Goal: Complete application form

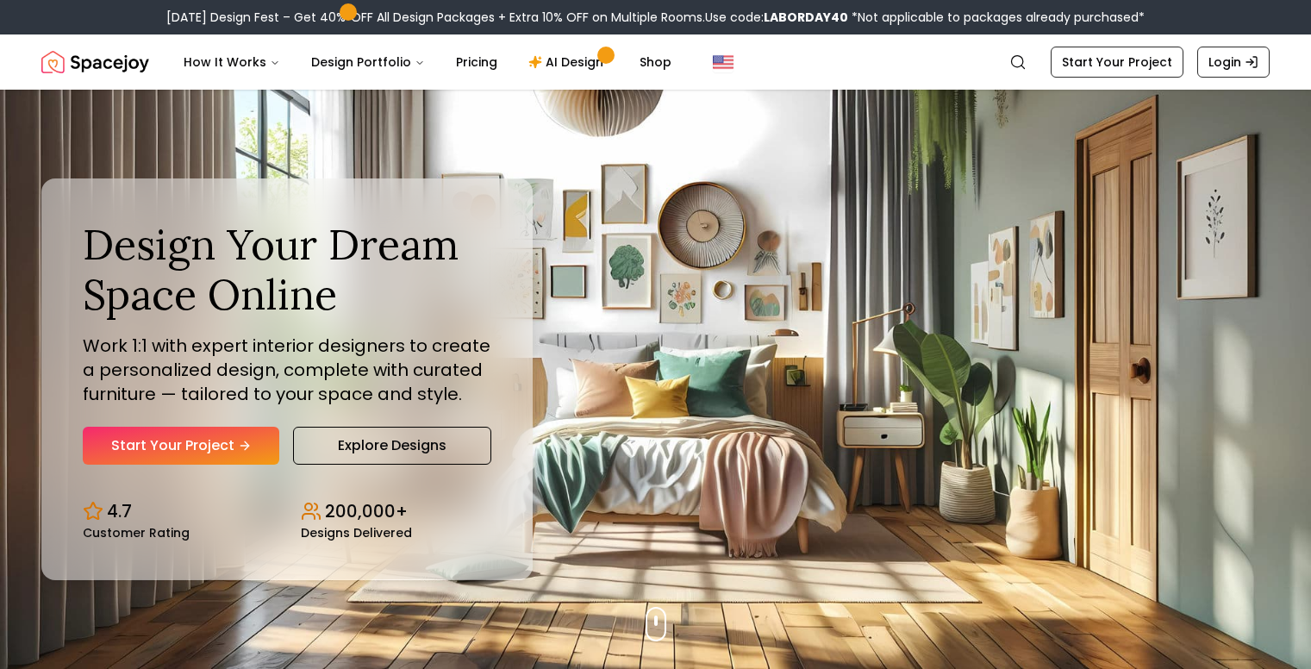
click at [231, 448] on link "Start Your Project" at bounding box center [181, 446] width 197 height 38
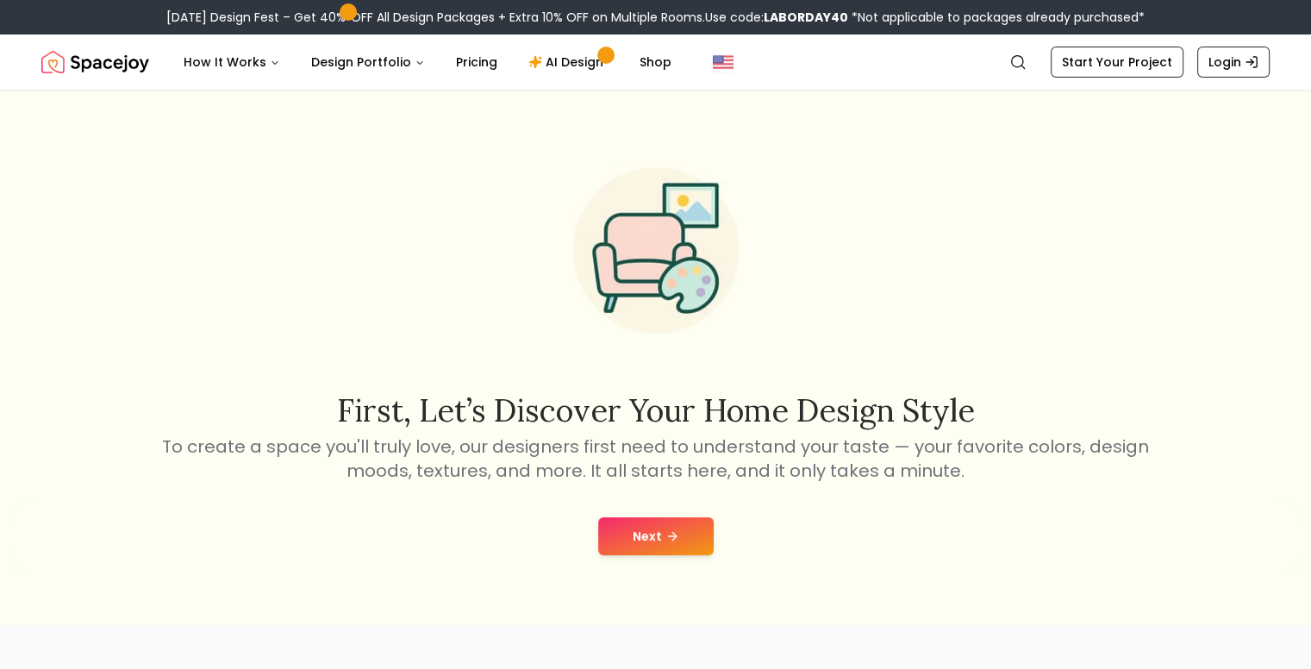
click at [643, 532] on button "Next" at bounding box center [656, 536] width 116 height 38
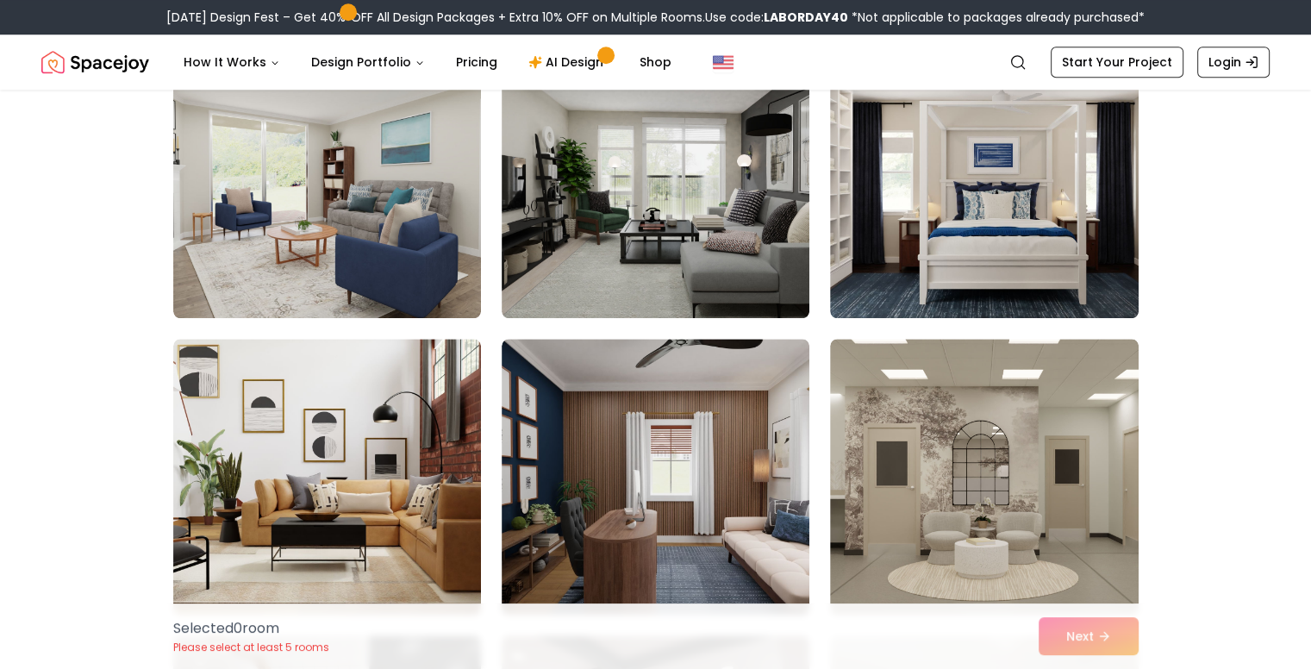
scroll to position [8190, 0]
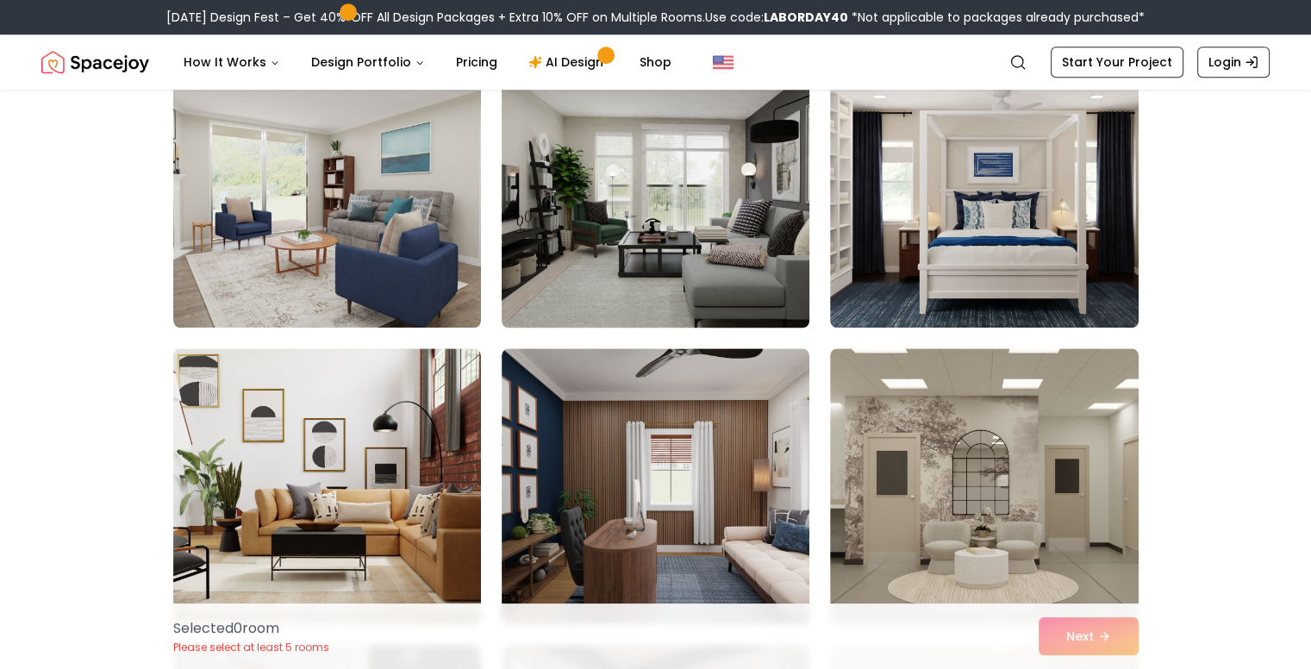
click at [614, 277] on img at bounding box center [655, 190] width 323 height 290
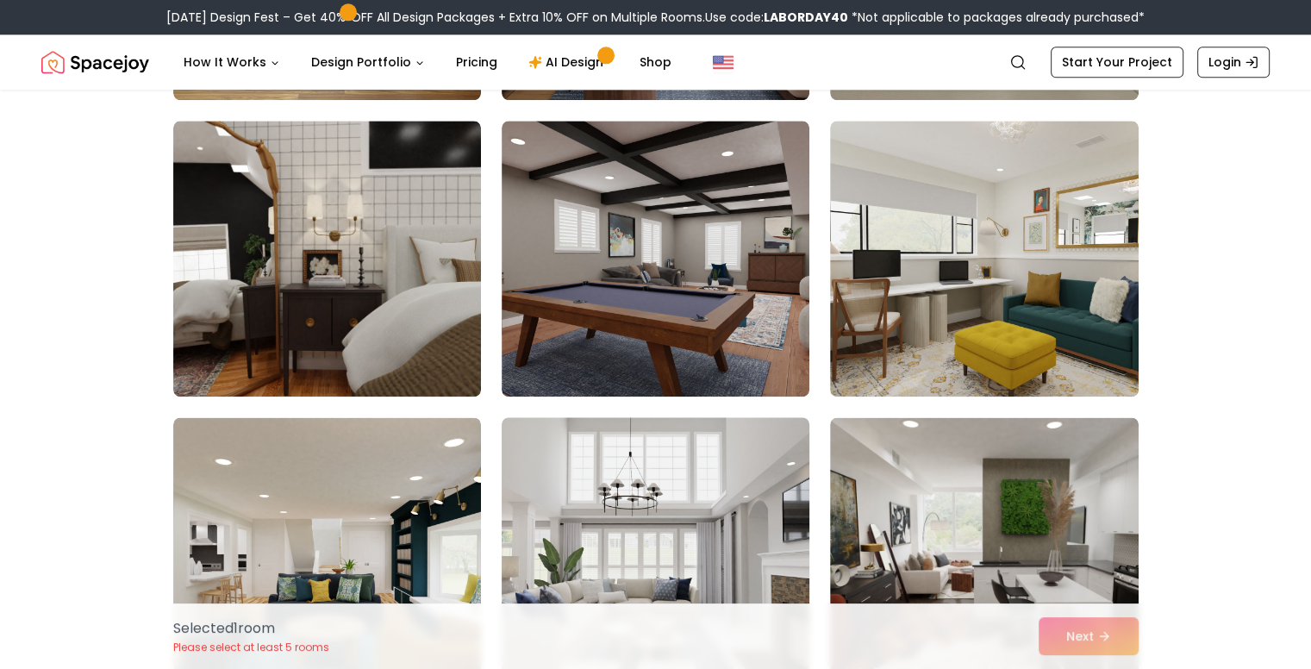
scroll to position [8621, 0]
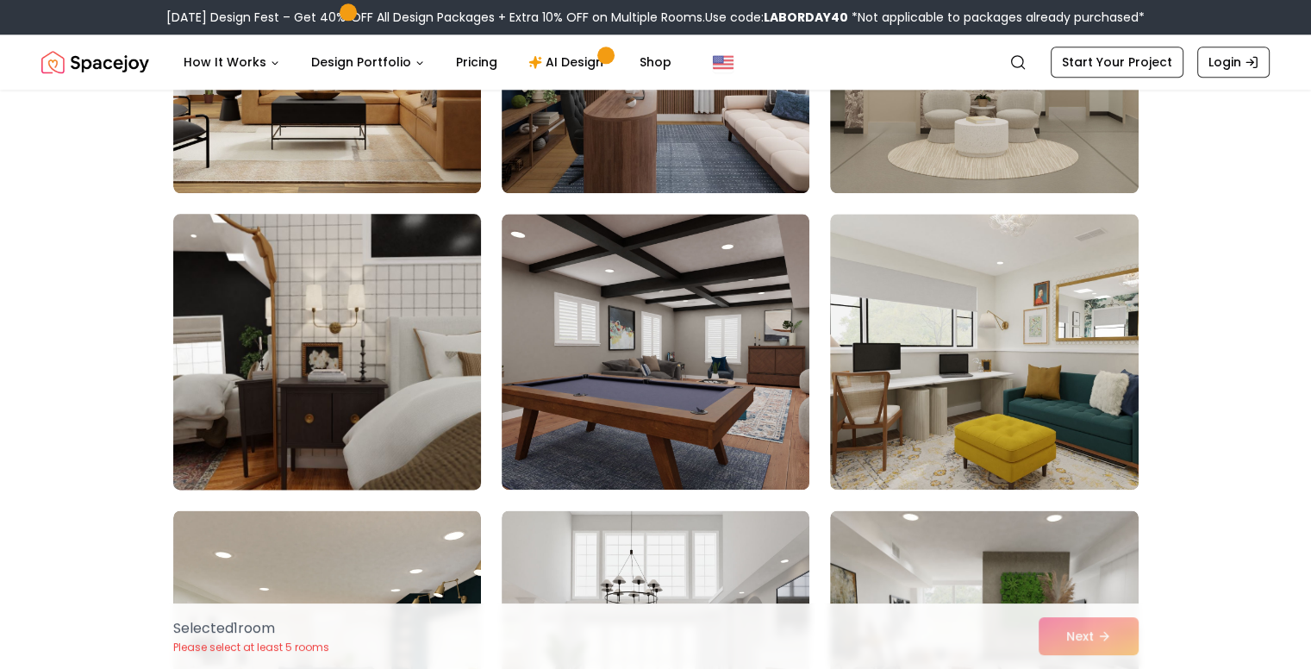
click at [400, 375] on img at bounding box center [327, 352] width 323 height 290
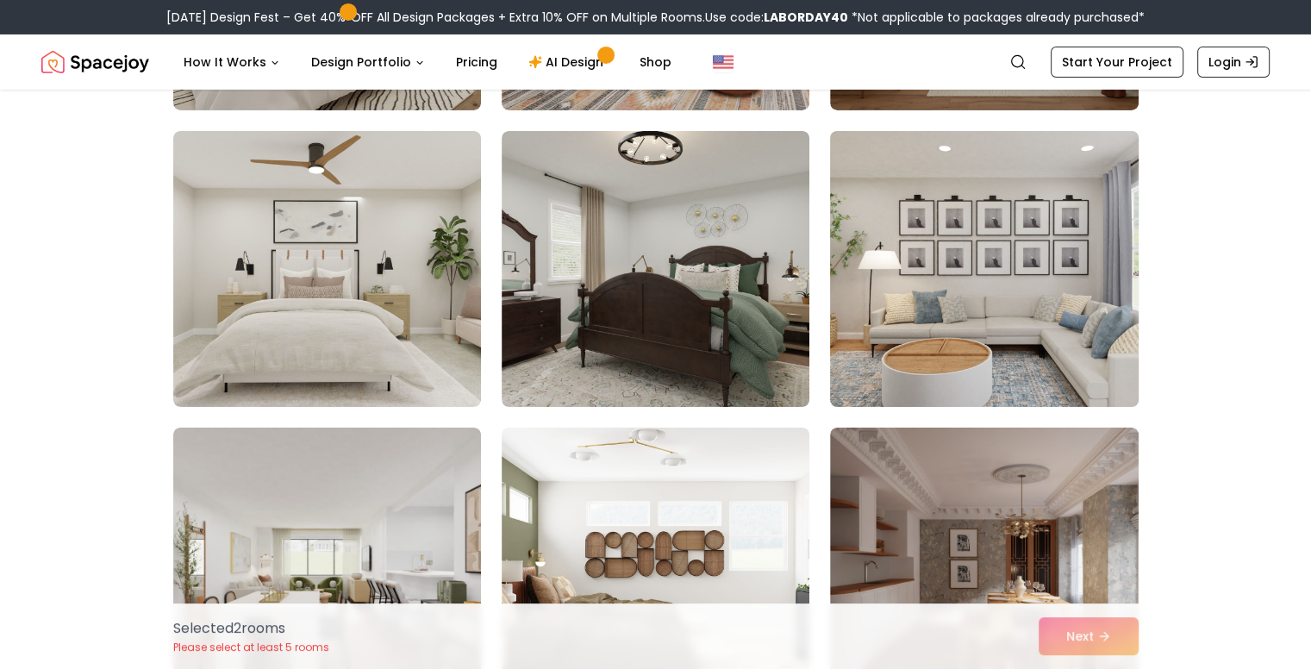
scroll to position [5949, 0]
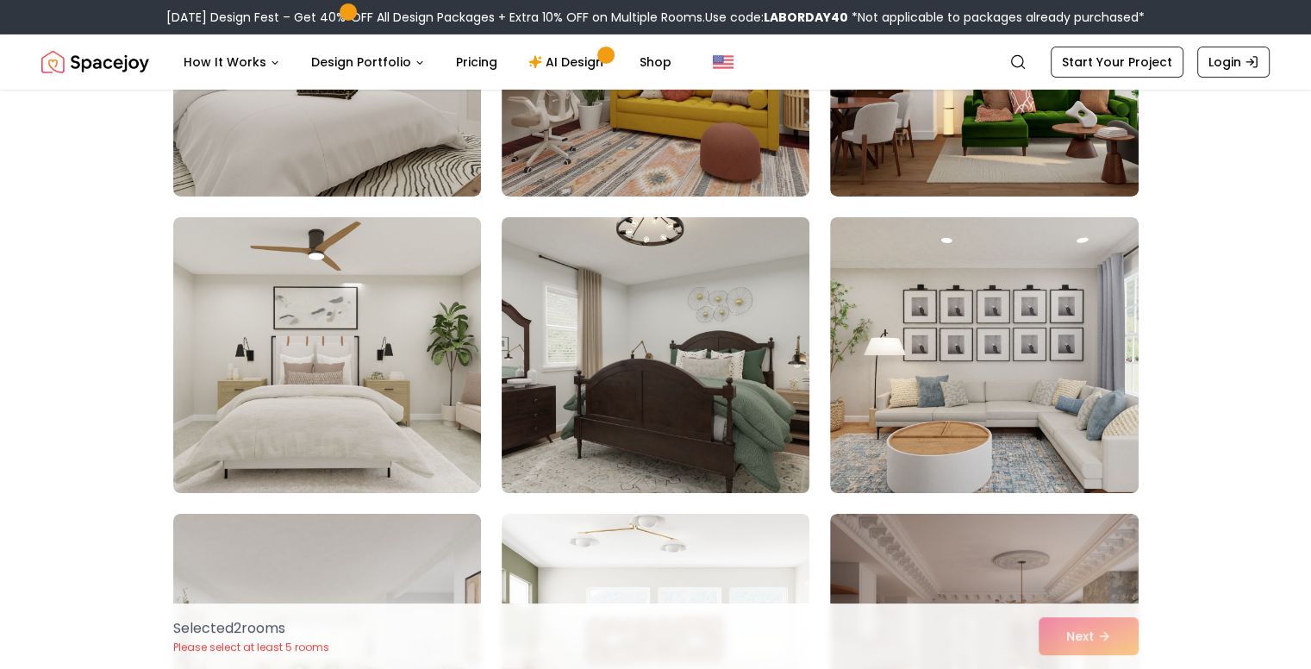
click at [720, 384] on img at bounding box center [655, 355] width 323 height 290
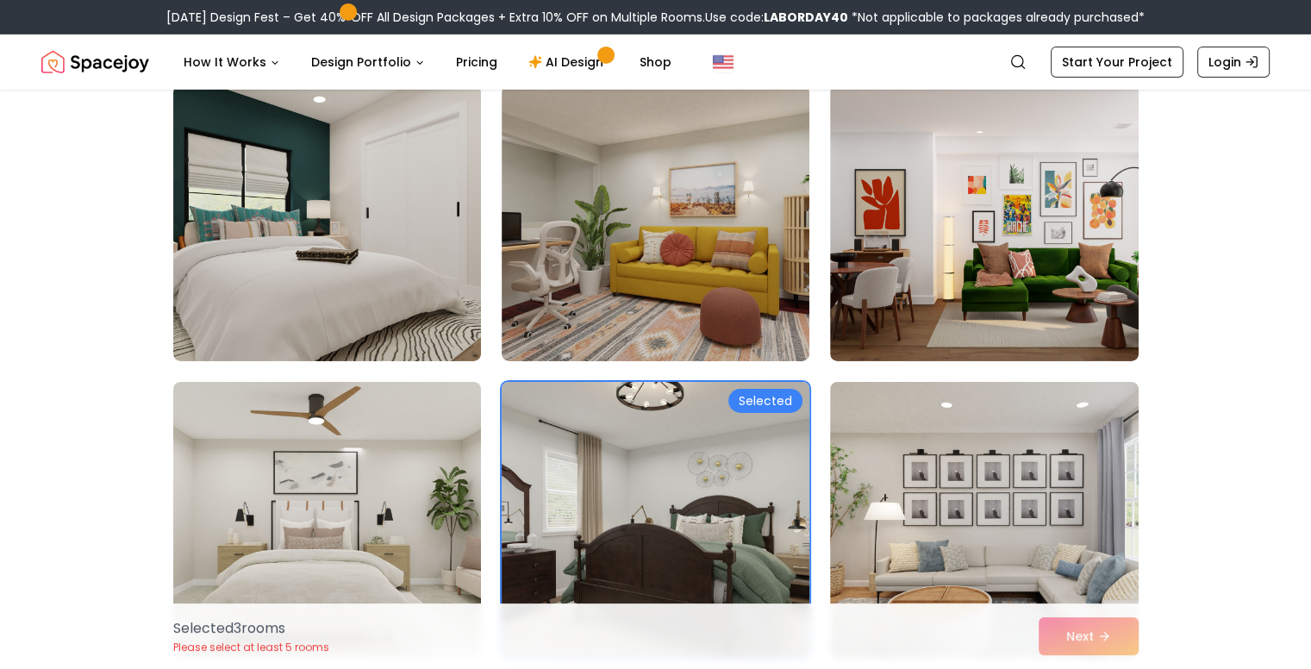
scroll to position [5776, 0]
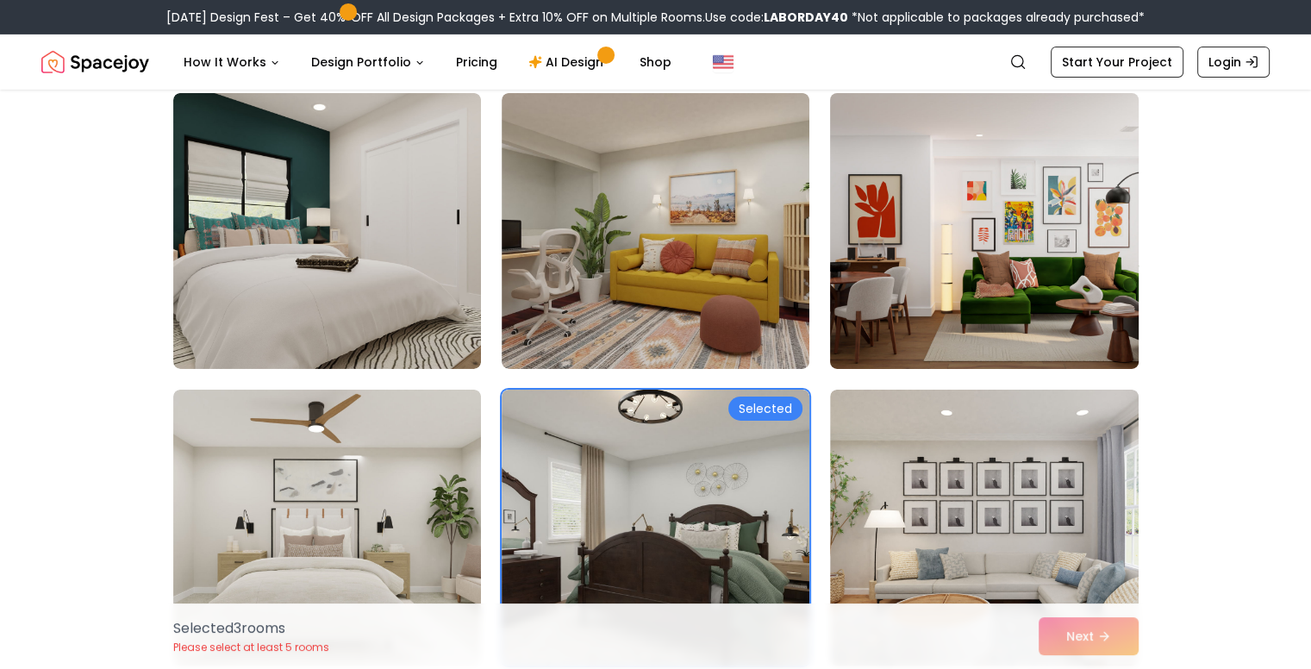
click at [993, 335] on img at bounding box center [983, 231] width 323 height 290
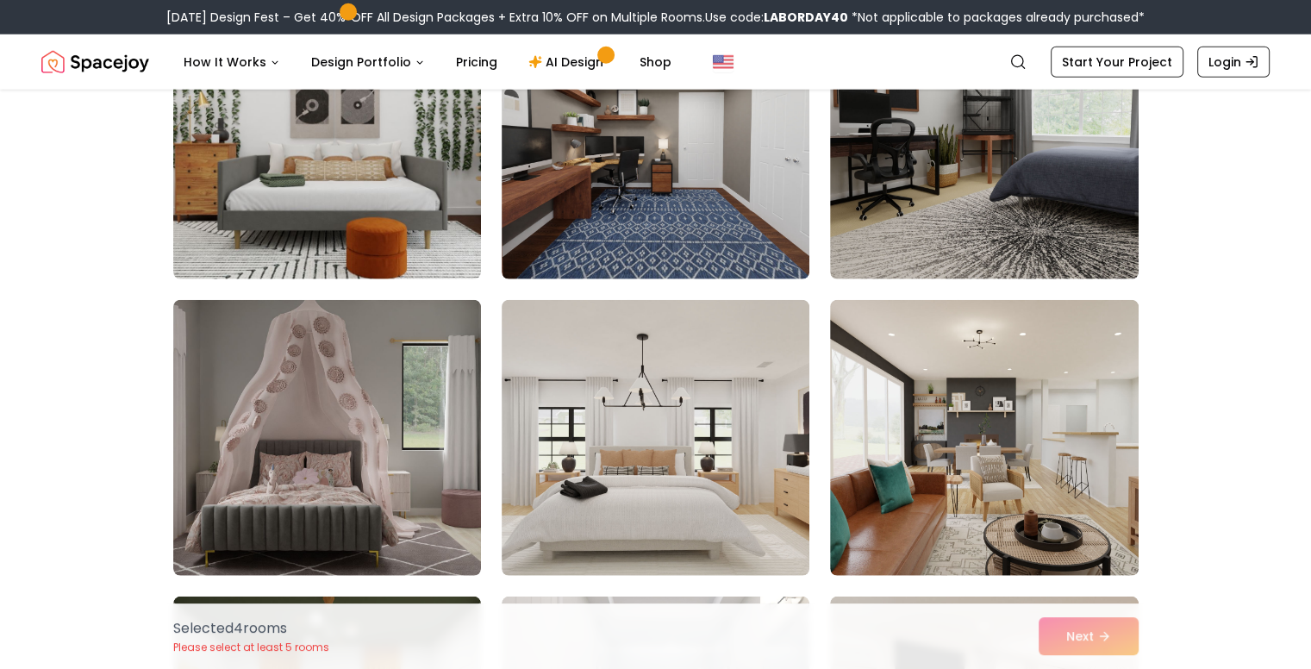
scroll to position [4655, 0]
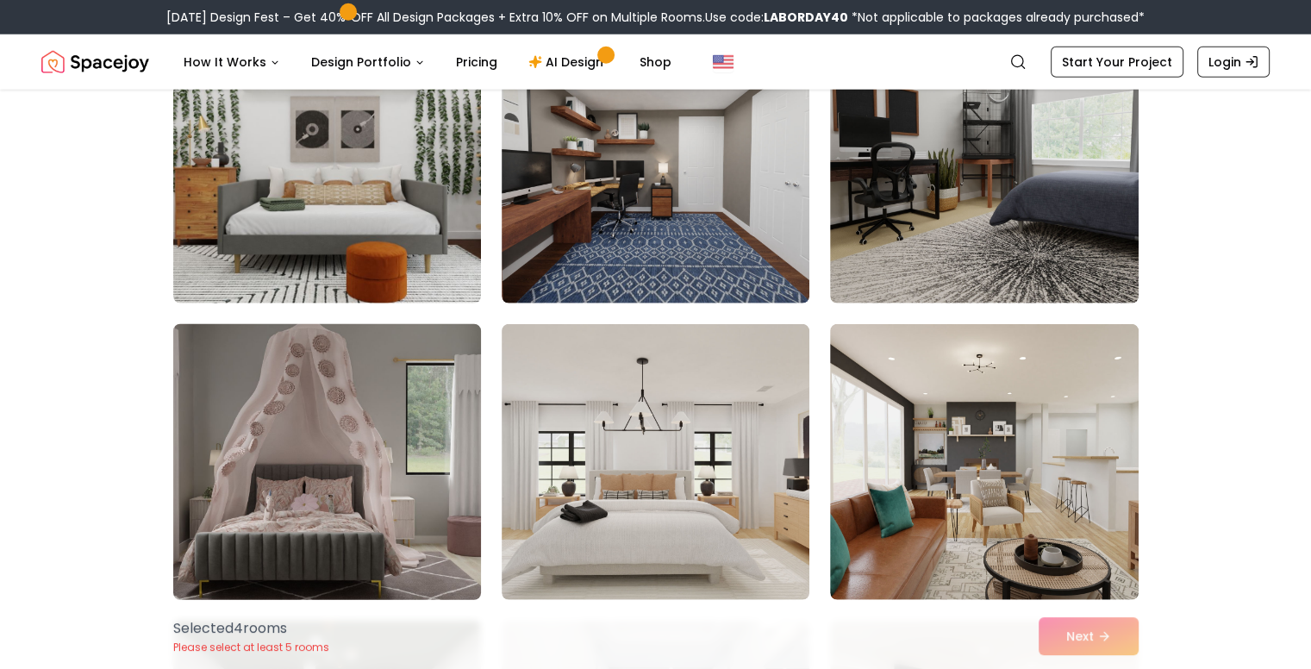
click at [422, 444] on img at bounding box center [327, 462] width 323 height 290
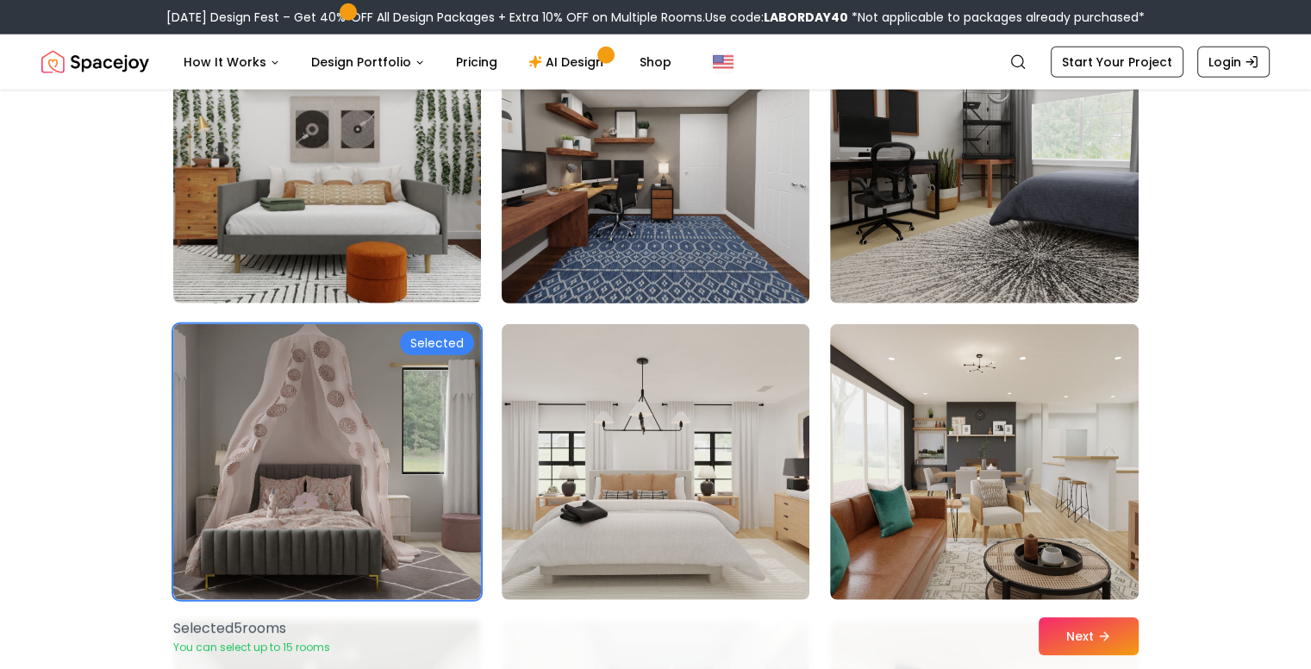
click at [756, 222] on img at bounding box center [655, 166] width 323 height 290
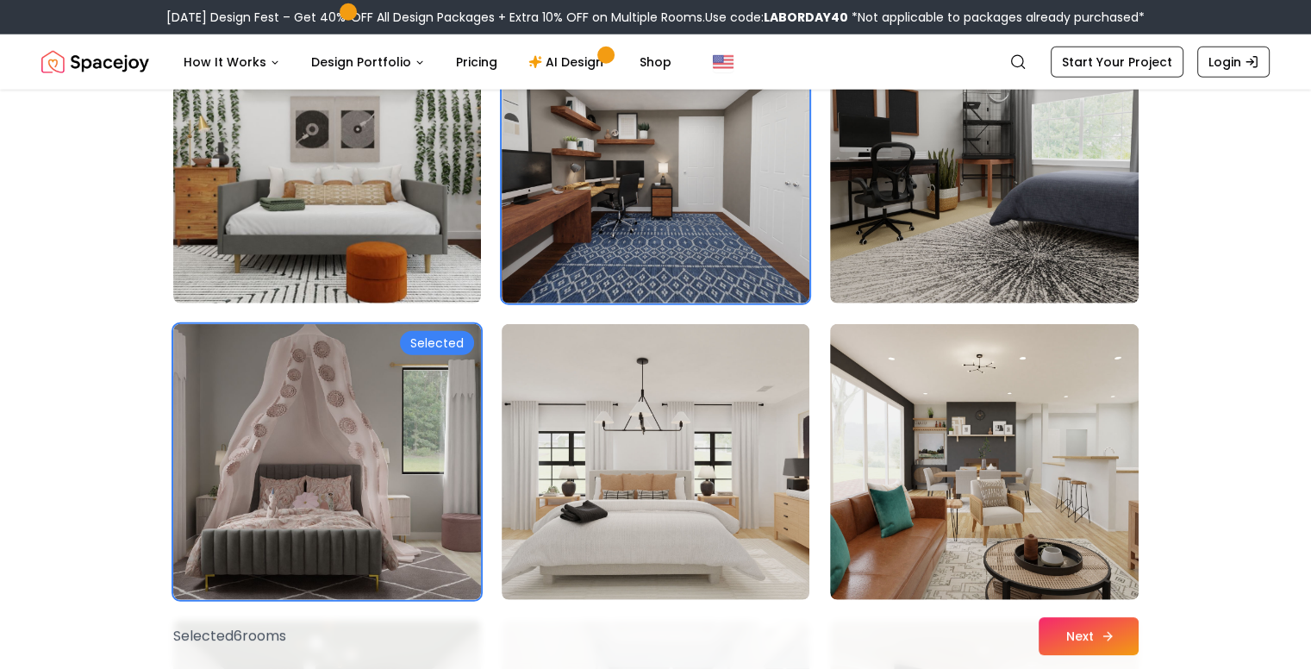
click at [1051, 639] on button "Next" at bounding box center [1089, 636] width 100 height 38
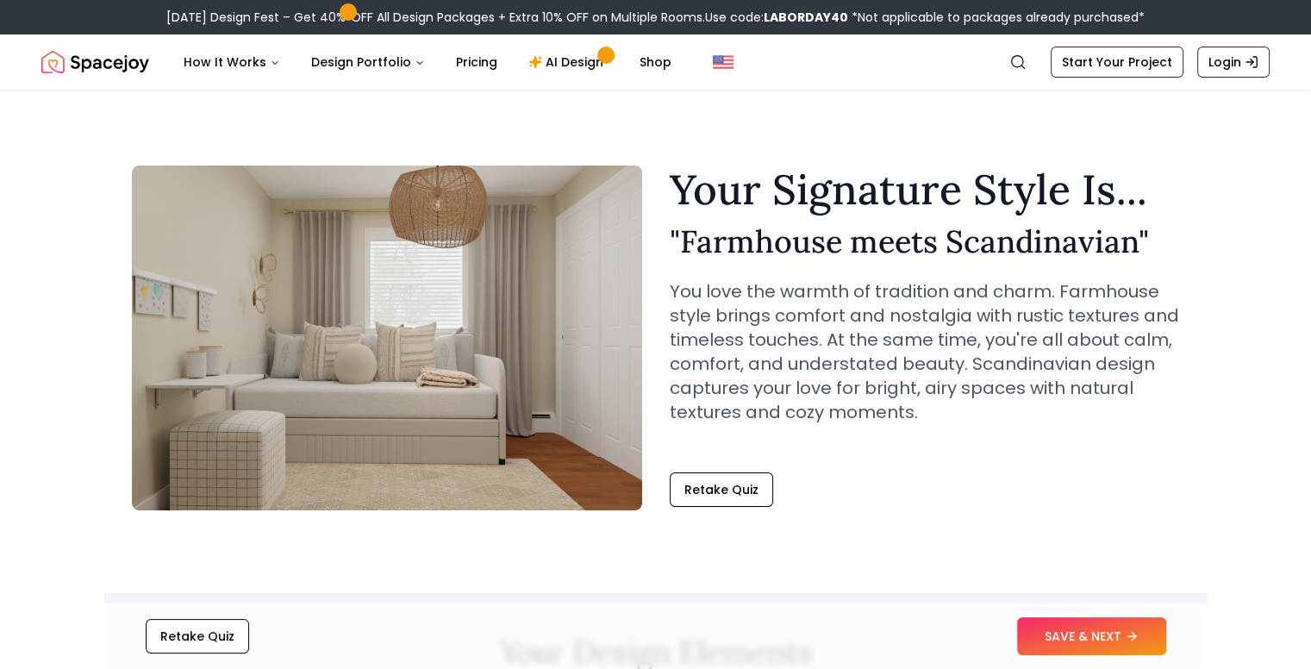
drag, startPoint x: 931, startPoint y: 91, endPoint x: 940, endPoint y: 87, distance: 9.3
